Goal: Information Seeking & Learning: Learn about a topic

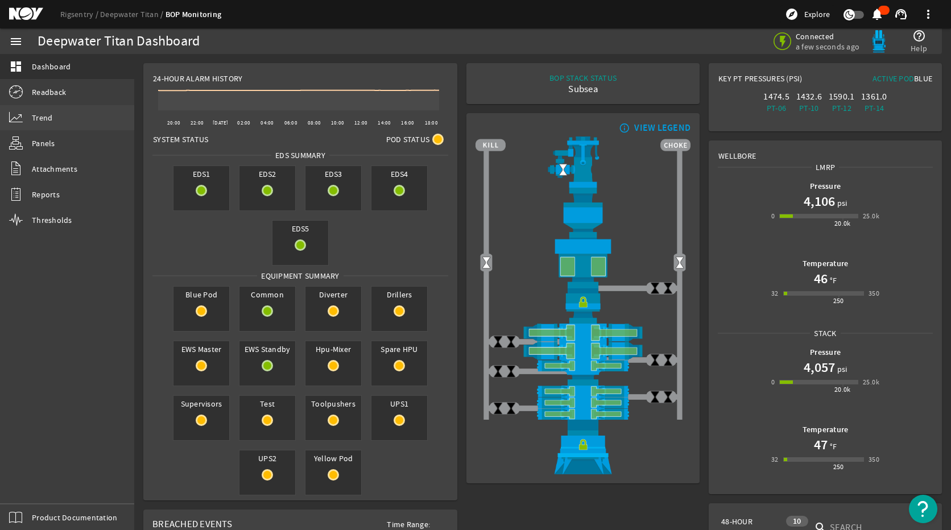
click at [42, 118] on span "Trend" at bounding box center [42, 117] width 20 height 11
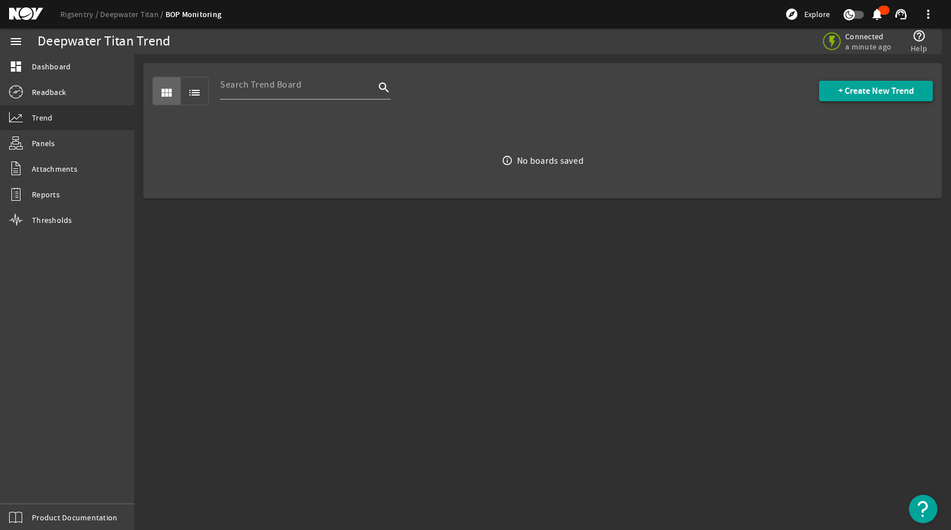
click at [868, 84] on span at bounding box center [876, 90] width 114 height 27
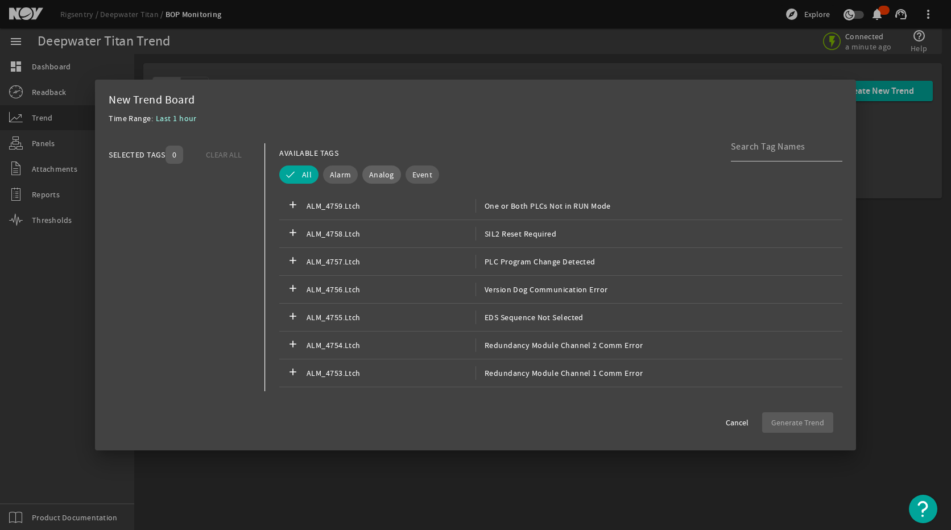
click at [363, 176] on button "Analog" at bounding box center [381, 175] width 39 height 18
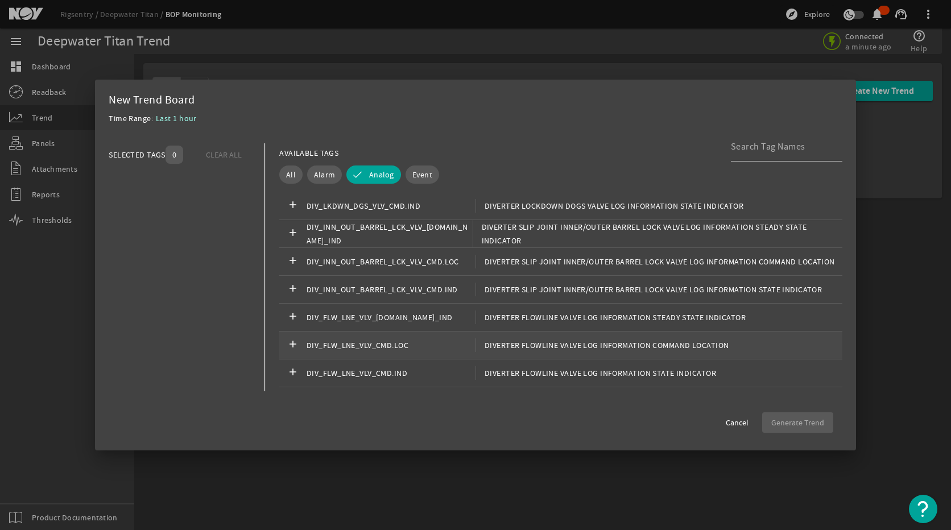
scroll to position [398, 0]
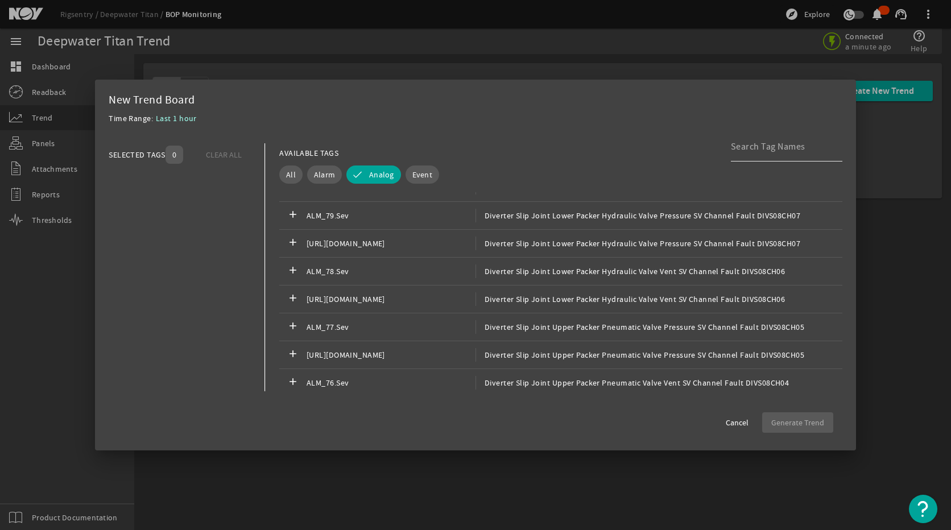
click at [743, 157] on div at bounding box center [782, 147] width 102 height 30
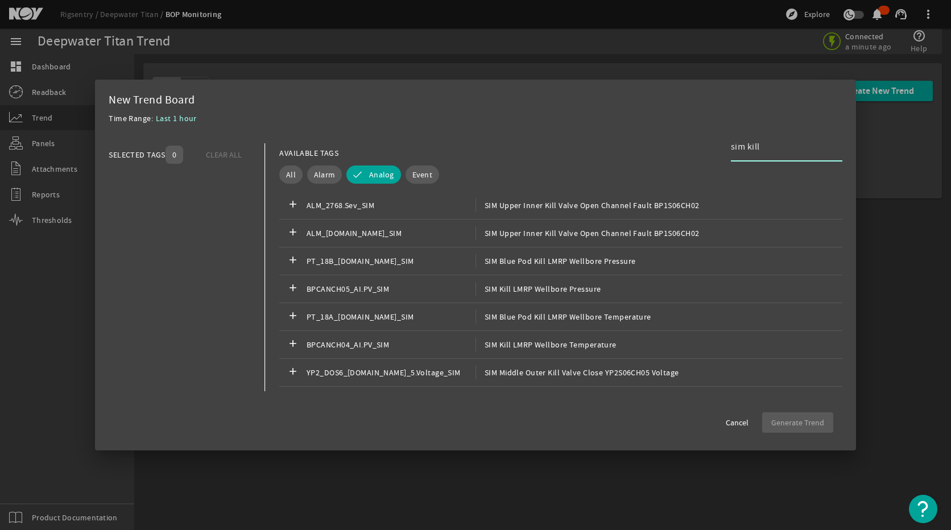
scroll to position [739, 0]
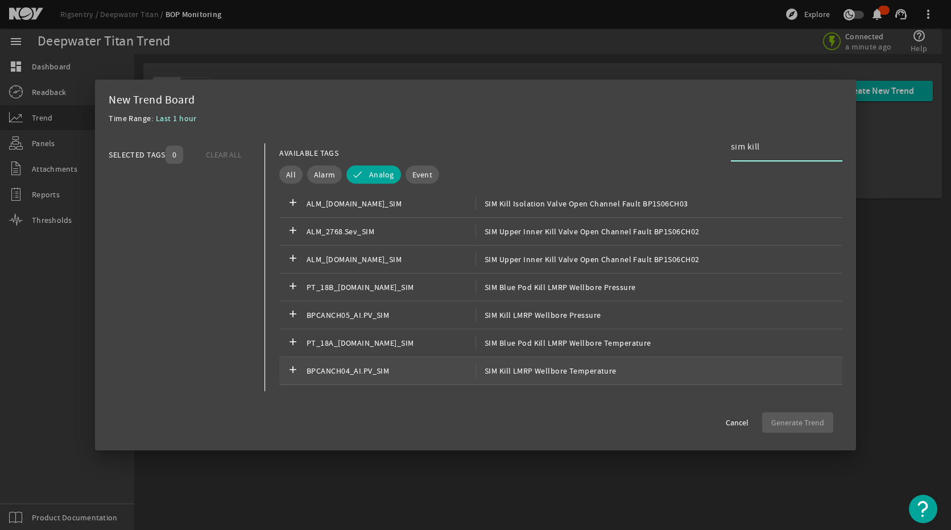
type input "sim kill"
click at [602, 369] on span "SIM Kill LMRP Wellbore Temperature" at bounding box center [545, 371] width 141 height 14
click at [795, 417] on span "Generate Trend" at bounding box center [797, 422] width 53 height 11
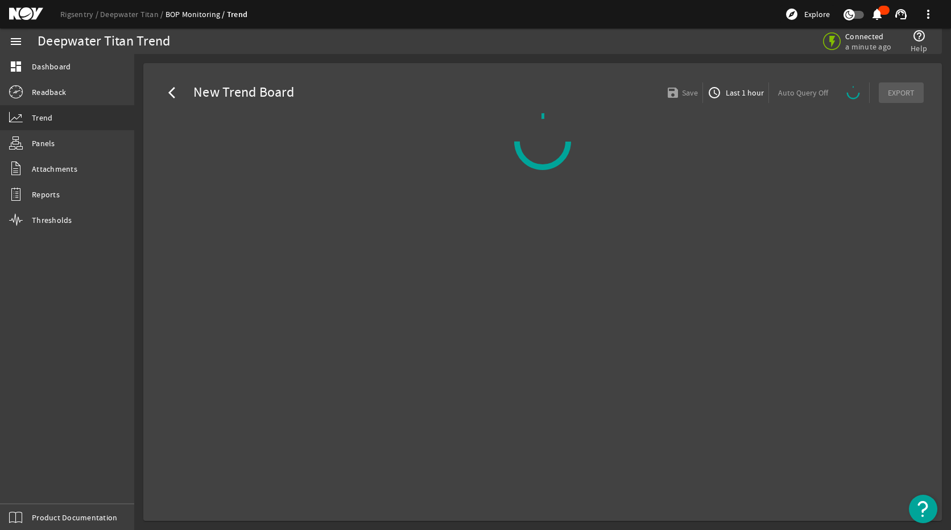
select select "ALL"
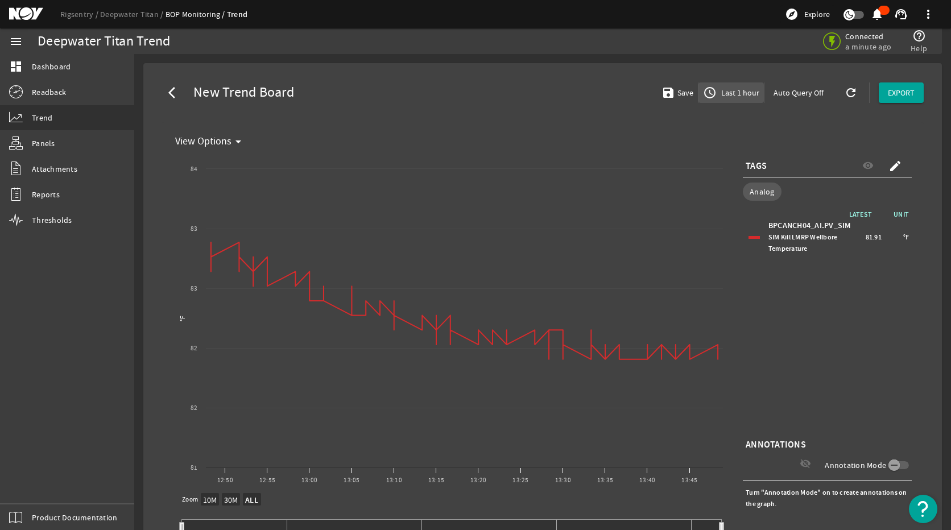
click at [731, 90] on span "Last 1 hour" at bounding box center [739, 92] width 40 height 11
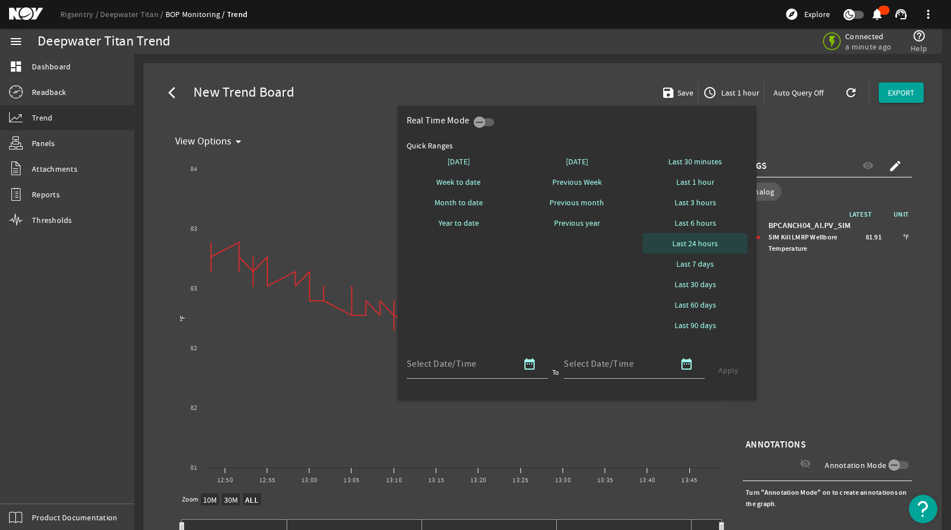
click at [692, 239] on span "Last 24 hours" at bounding box center [694, 243] width 45 height 11
select select "10M"
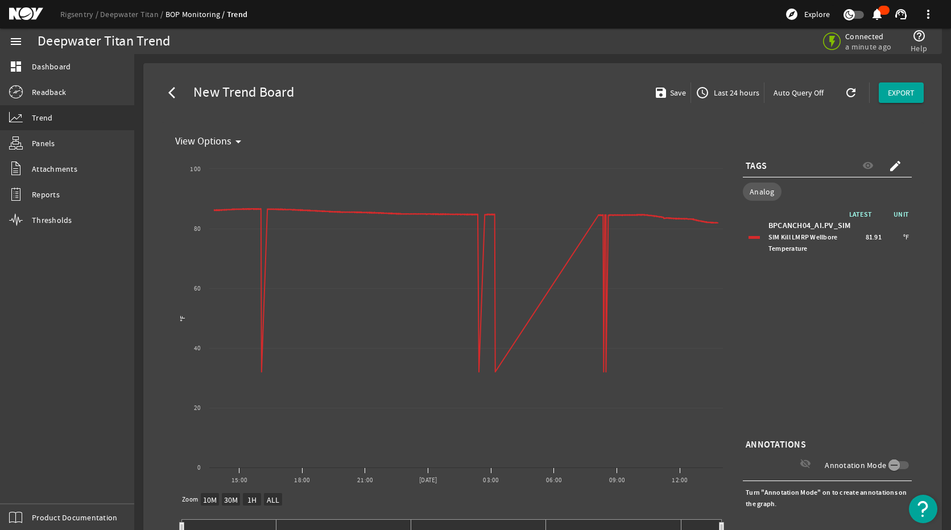
click at [738, 89] on span "Last 24 hours" at bounding box center [735, 92] width 48 height 11
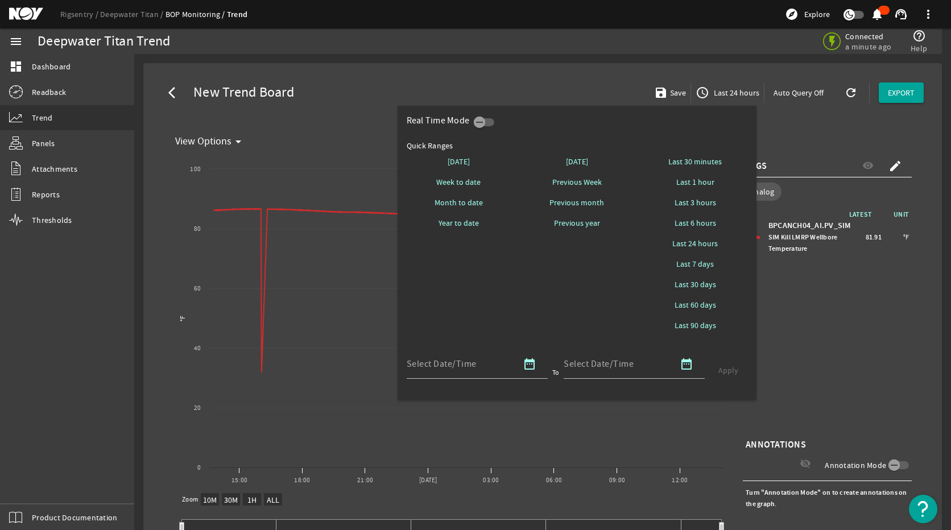
click at [799, 295] on div at bounding box center [475, 265] width 951 height 530
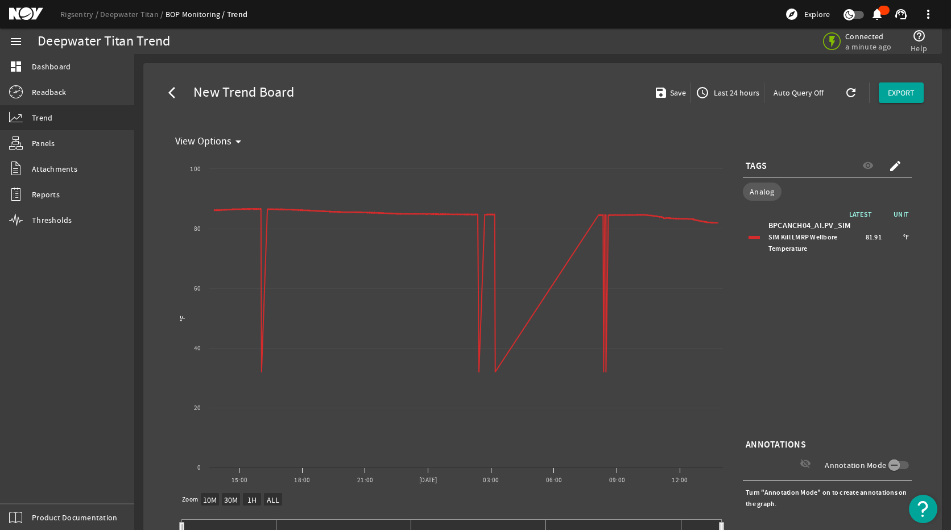
click at [34, 370] on div "menu dashboard Dashboard Readback Trend Panels Attachments Reports Thresholds P…" at bounding box center [67, 279] width 134 height 502
click at [868, 164] on mat-icon "create" at bounding box center [895, 166] width 14 height 14
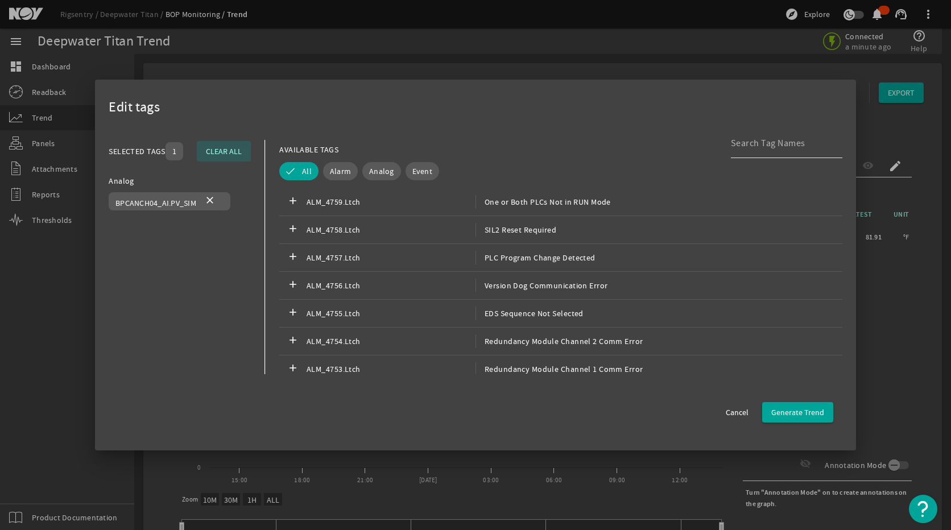
click at [755, 156] on div at bounding box center [782, 144] width 102 height 30
click at [756, 153] on div at bounding box center [782, 144] width 102 height 30
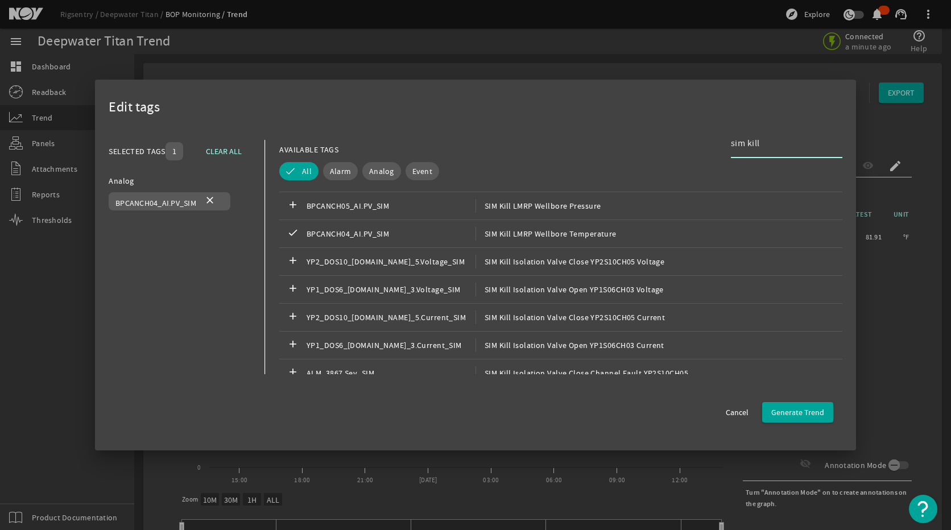
scroll to position [512, 0]
type input "sim kill"
click at [554, 239] on span "SIM Kill LMRP Wellbore Pressure" at bounding box center [538, 234] width 126 height 14
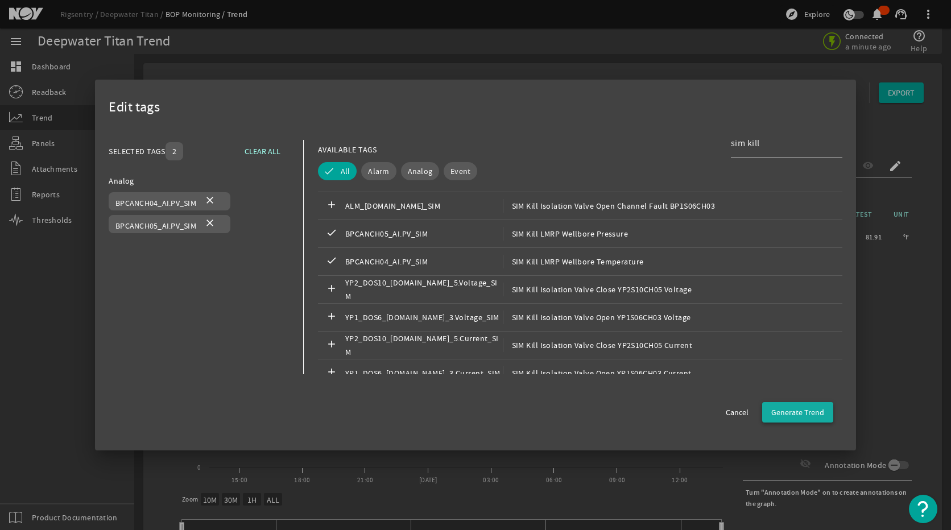
click at [791, 413] on span "Generate Trend" at bounding box center [797, 412] width 53 height 11
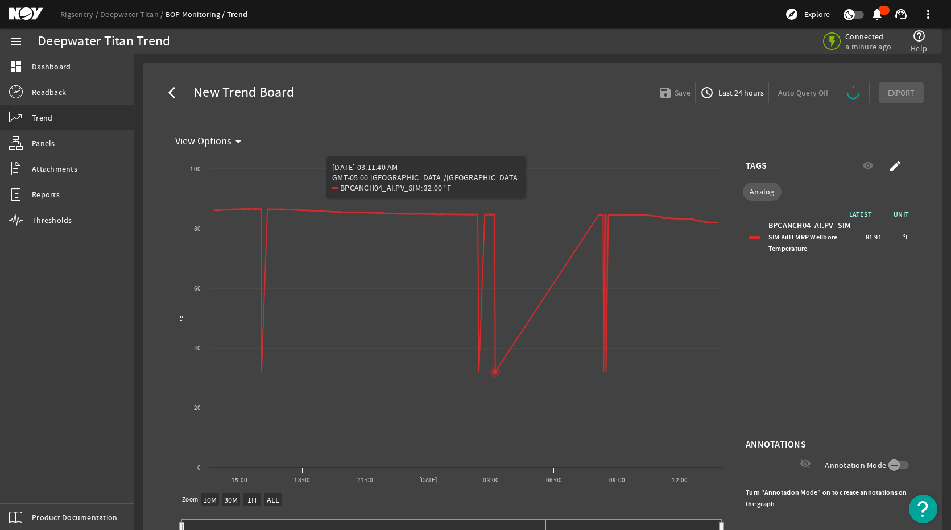
select select "ALL"
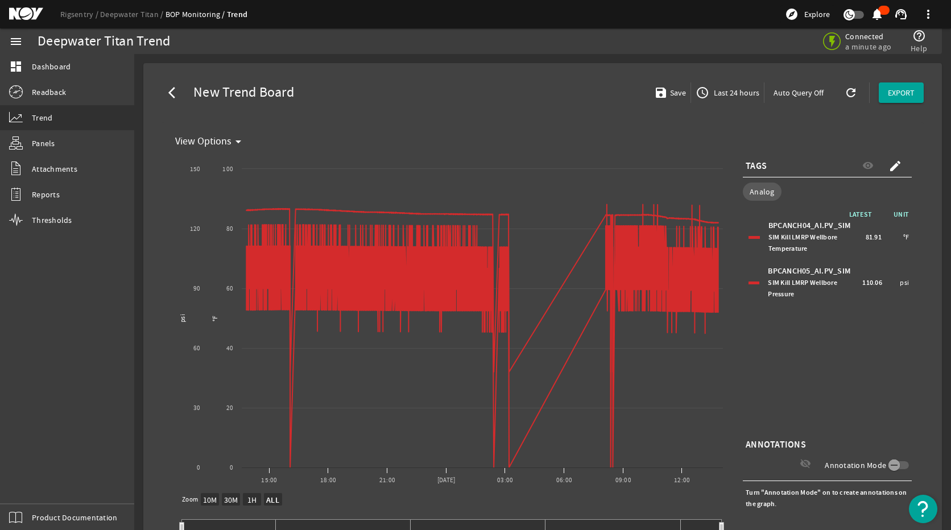
click at [747, 280] on div "BPCANCH05_AI.PV_SIM SIM Kill LMRP Wellbore Pressure 110.06 psi" at bounding box center [827, 283] width 163 height 40
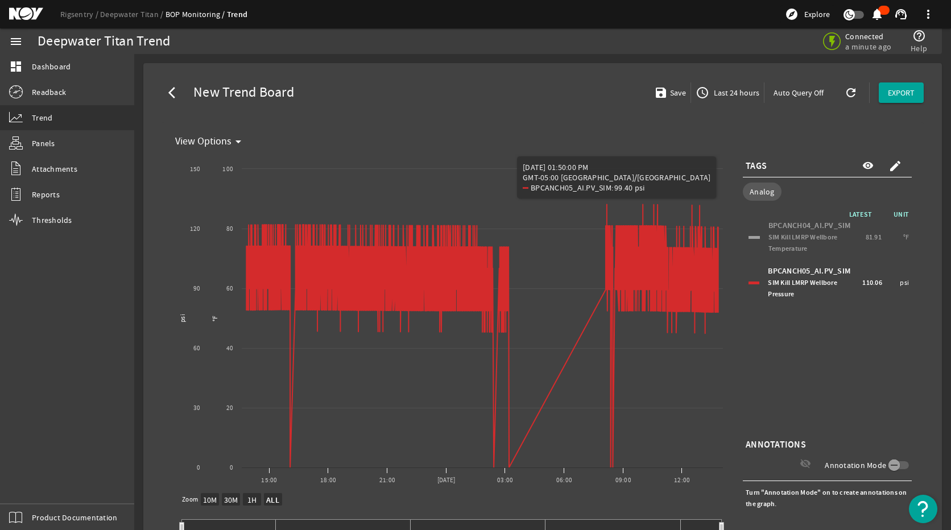
click at [727, 93] on span "Last 24 hours" at bounding box center [735, 92] width 48 height 11
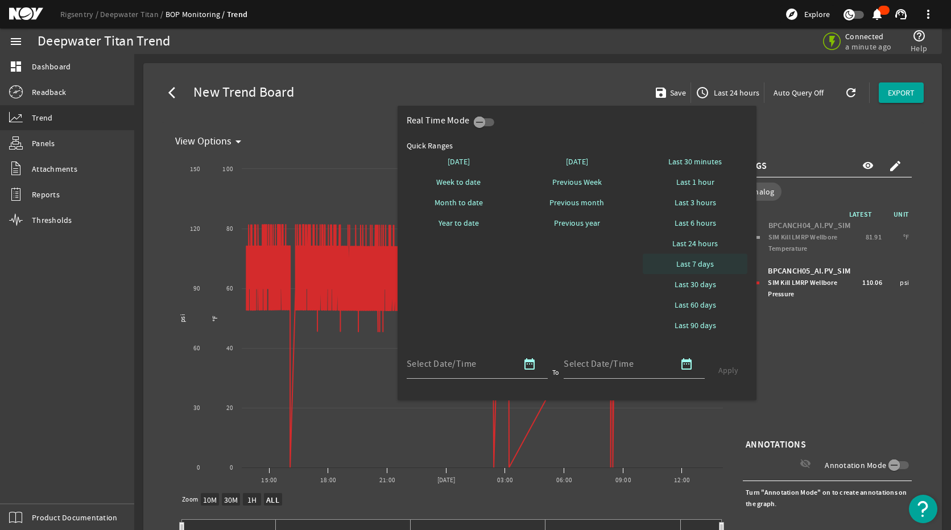
click at [707, 259] on span "Last 7 days" at bounding box center [695, 263] width 38 height 11
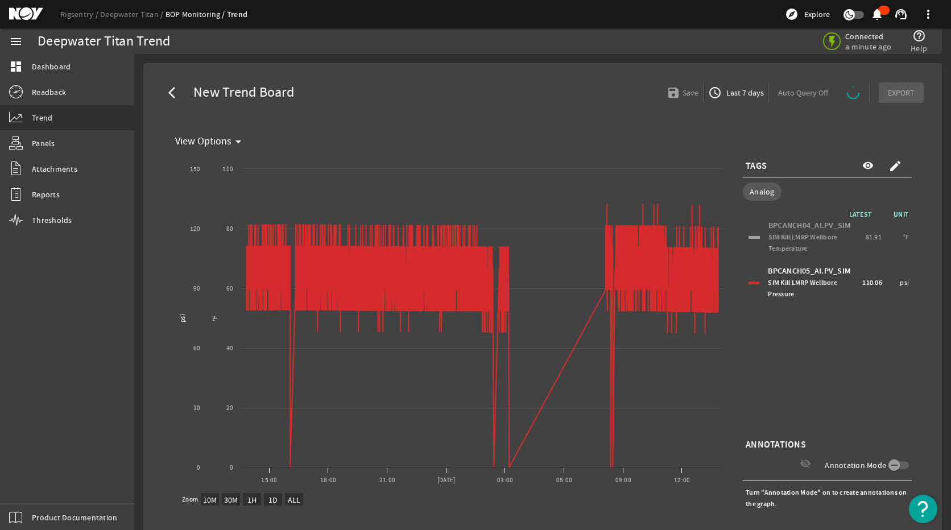
select select "ALL"
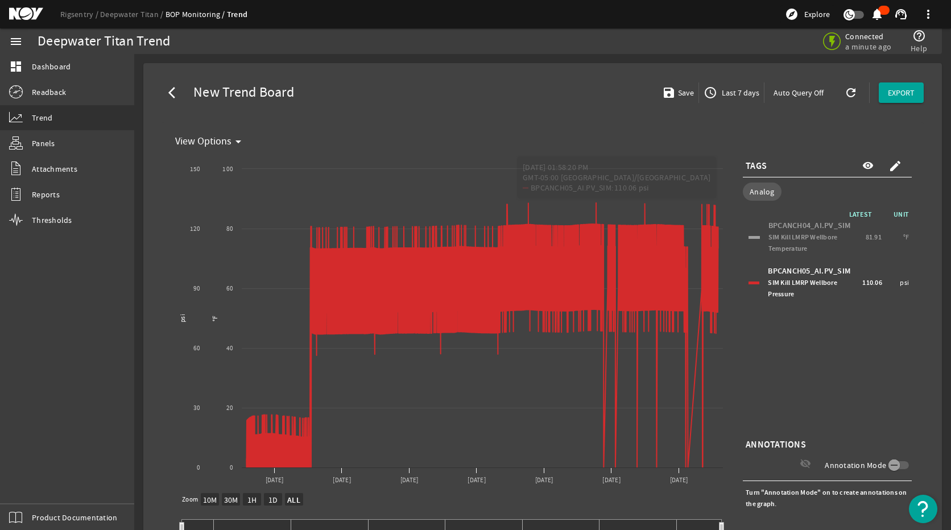
click at [868, 424] on div "LATEST UNIT BPCANCH04_AI.PV_SIM SIM Kill LMRP Wellbore Temperature 81.91 °F BPC…" at bounding box center [827, 322] width 169 height 227
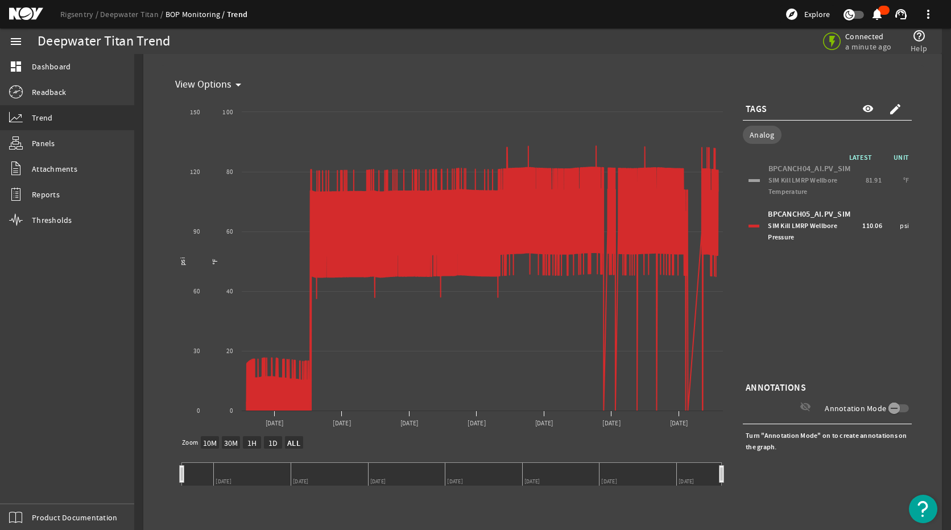
scroll to position [0, 0]
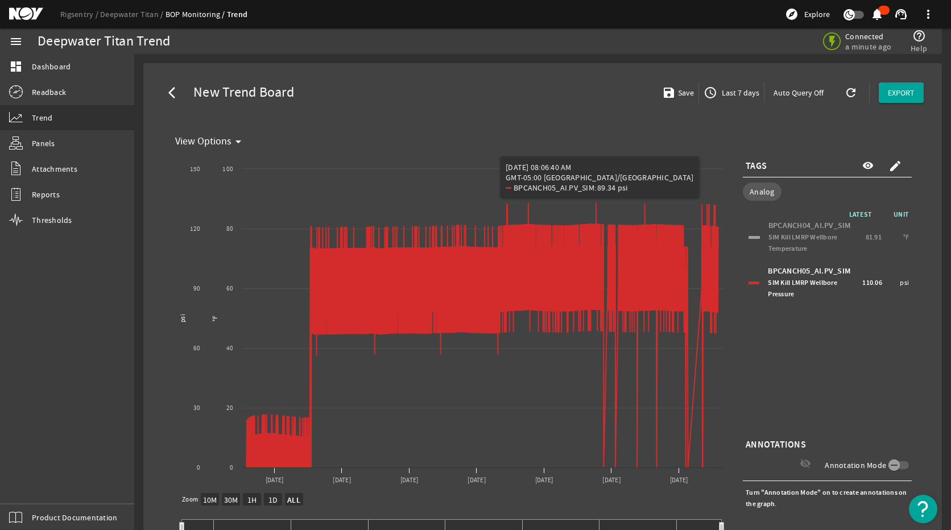
click at [813, 377] on div "LATEST UNIT BPCANCH04_AI.PV_SIM SIM Kill LMRP Wellbore Temperature 81.91 °F BPC…" at bounding box center [827, 322] width 169 height 227
click at [784, 354] on div "LATEST UNIT BPCANCH04_AI.PV_SIM SIM Kill LMRP Wellbore Temperature 81.91 °F BPC…" at bounding box center [827, 322] width 169 height 227
